Goal: Find specific page/section: Find specific page/section

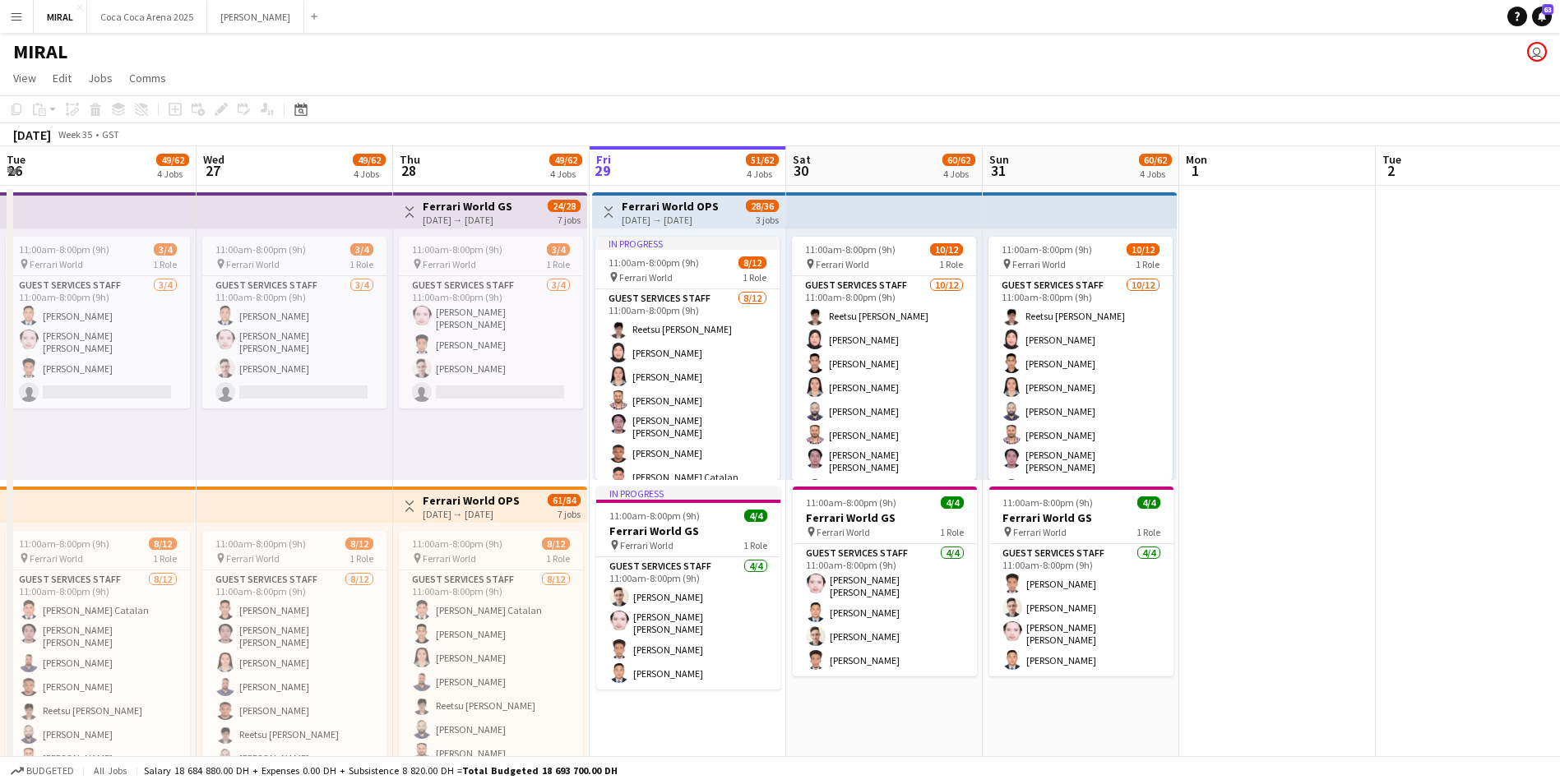
scroll to position [0, 393]
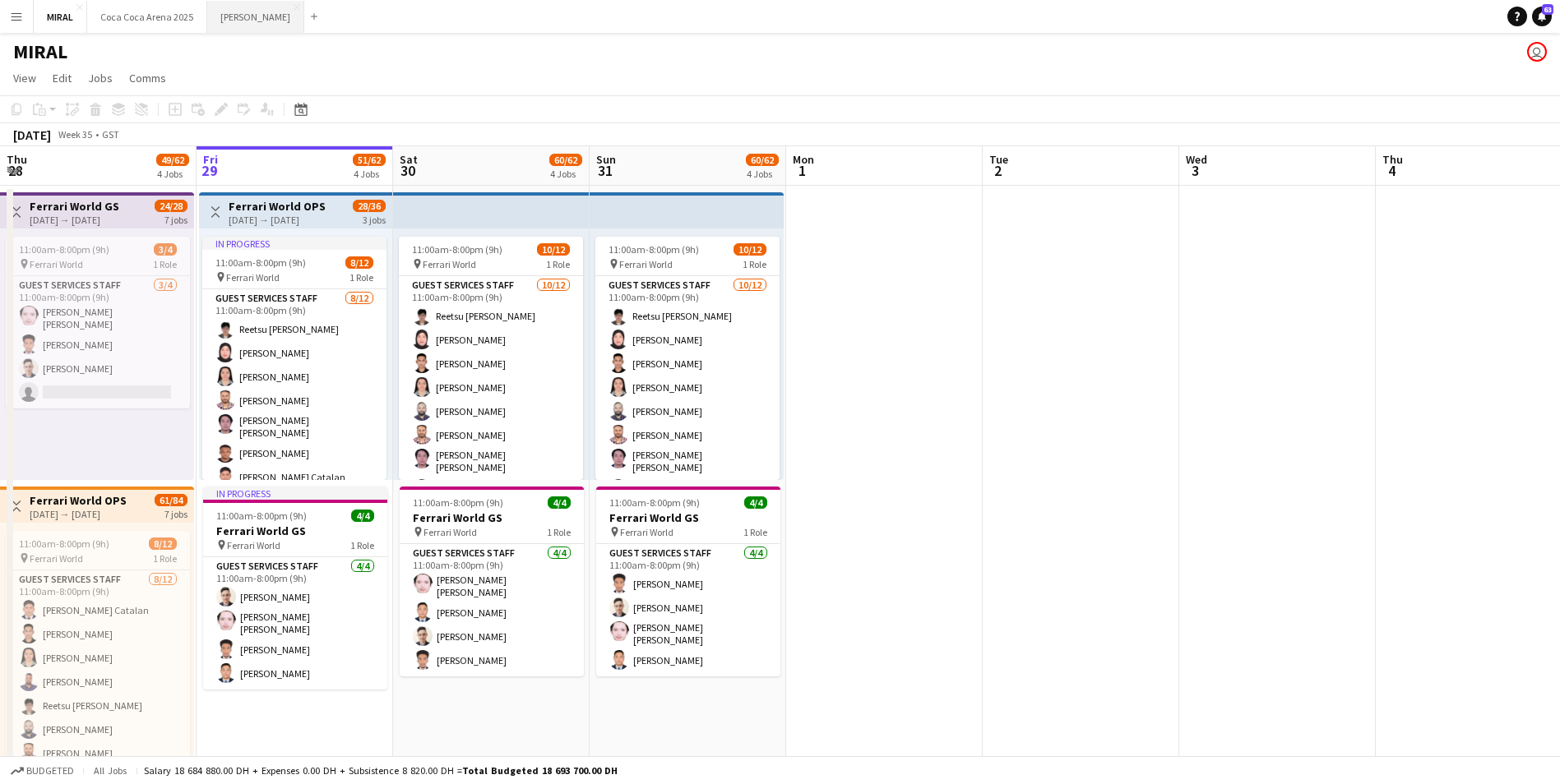
click at [226, 20] on button "[PERSON_NAME]" at bounding box center [255, 17] width 97 height 32
